Goal: Task Accomplishment & Management: Manage account settings

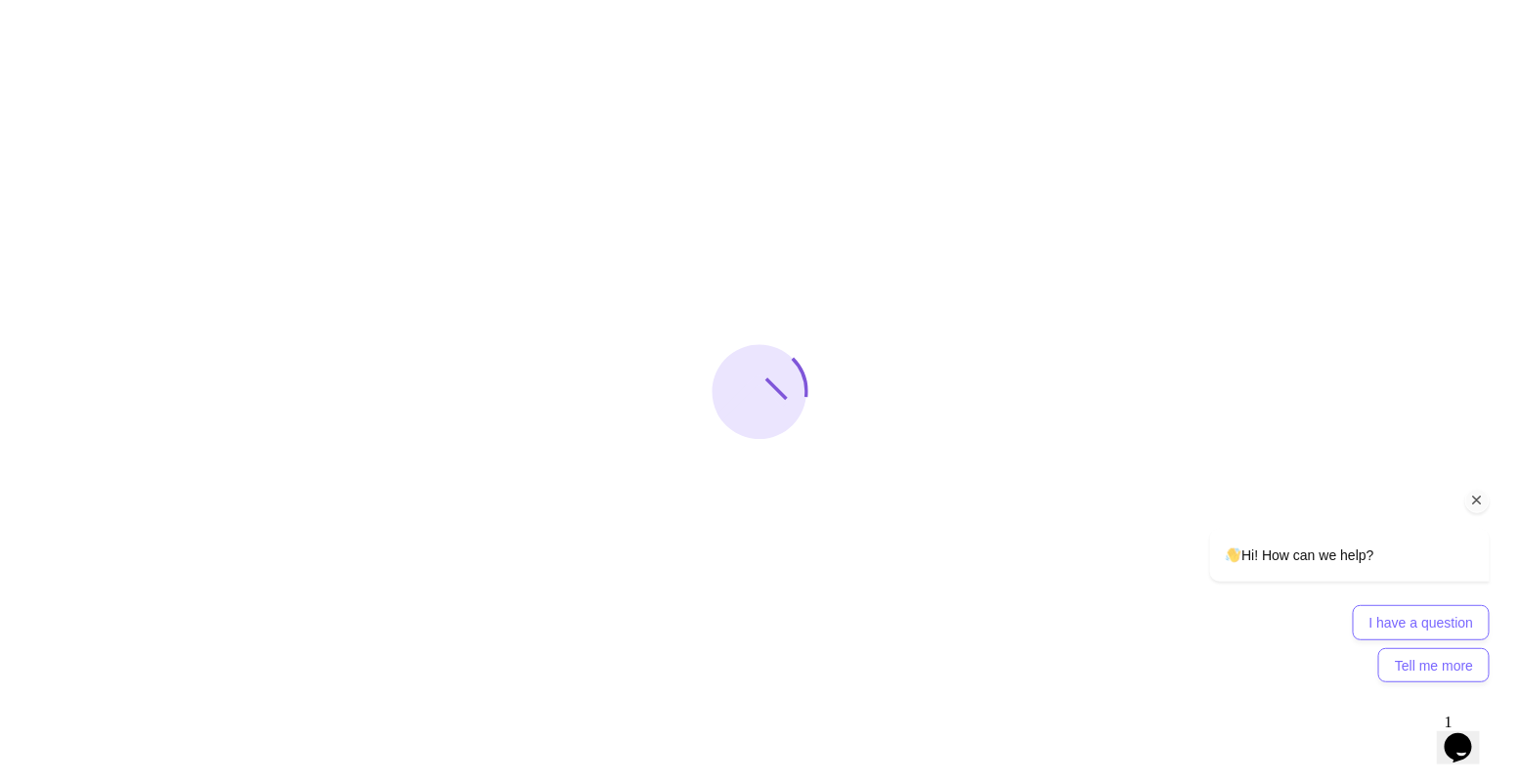
click at [1475, 503] on icon "Chat attention grabber" at bounding box center [1477, 500] width 18 height 18
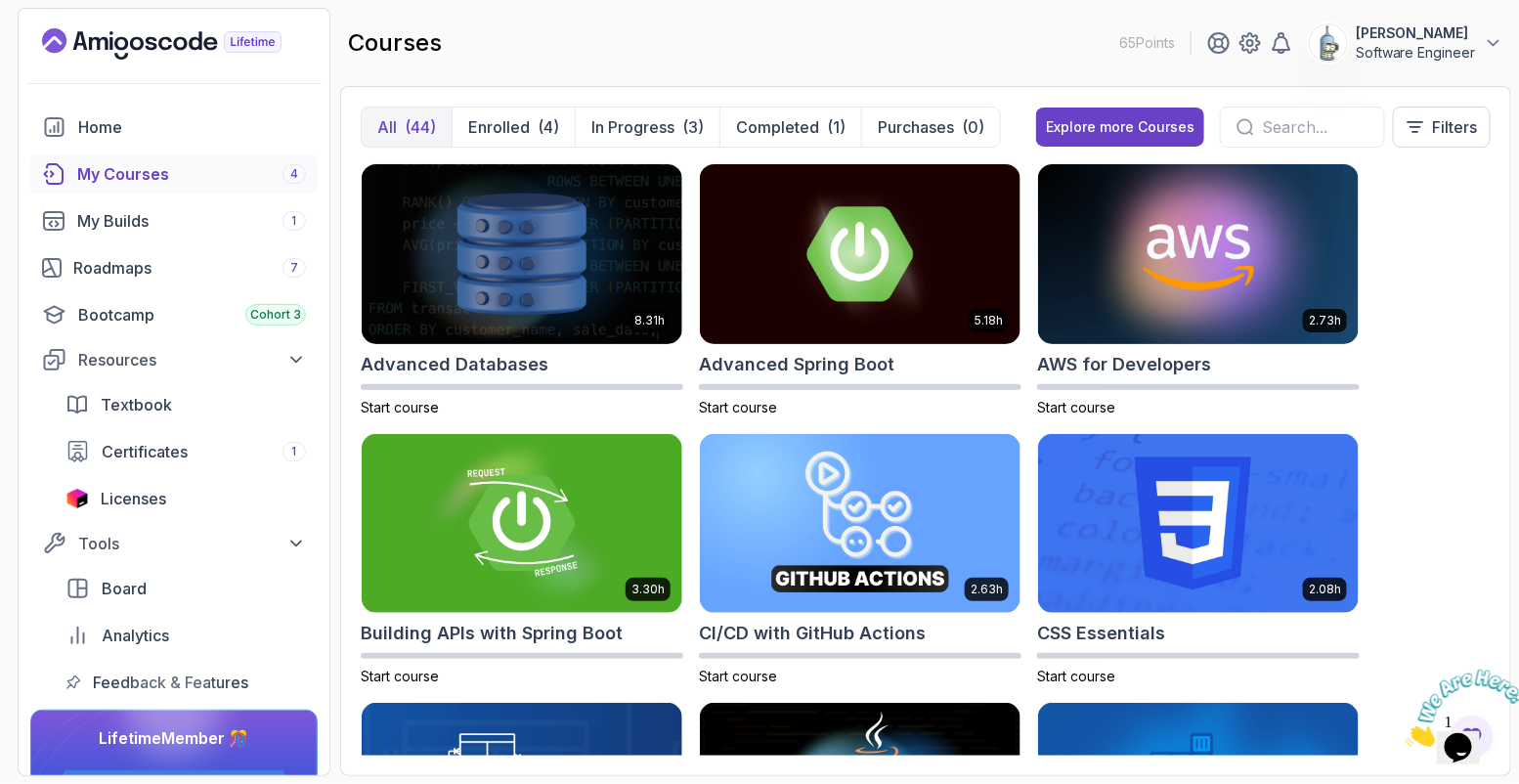
click at [1426, 41] on p "[PERSON_NAME]" at bounding box center [1416, 33] width 120 height 20
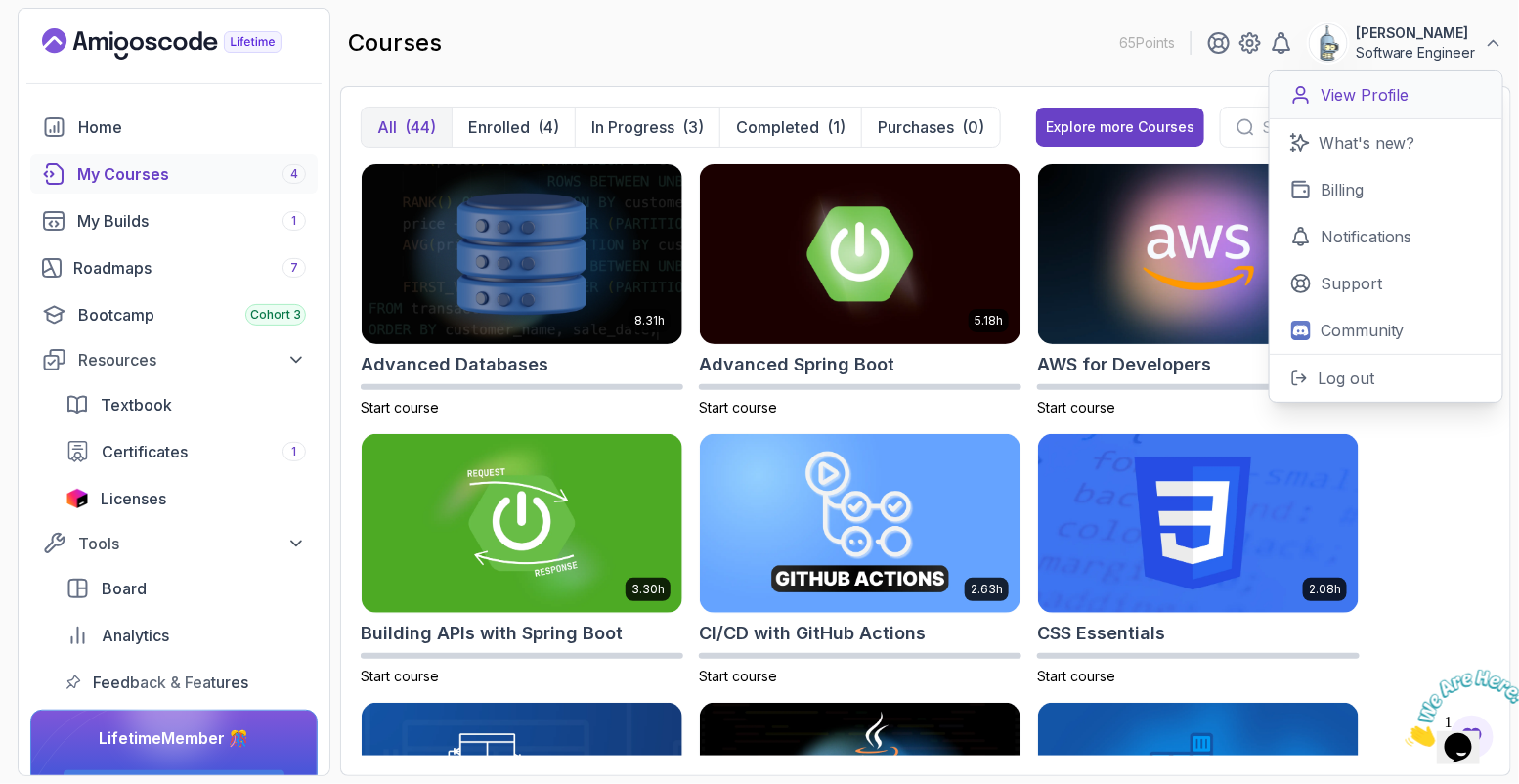
click at [1392, 88] on p "View Profile" at bounding box center [1364, 94] width 89 height 23
